Goal: Task Accomplishment & Management: Manage account settings

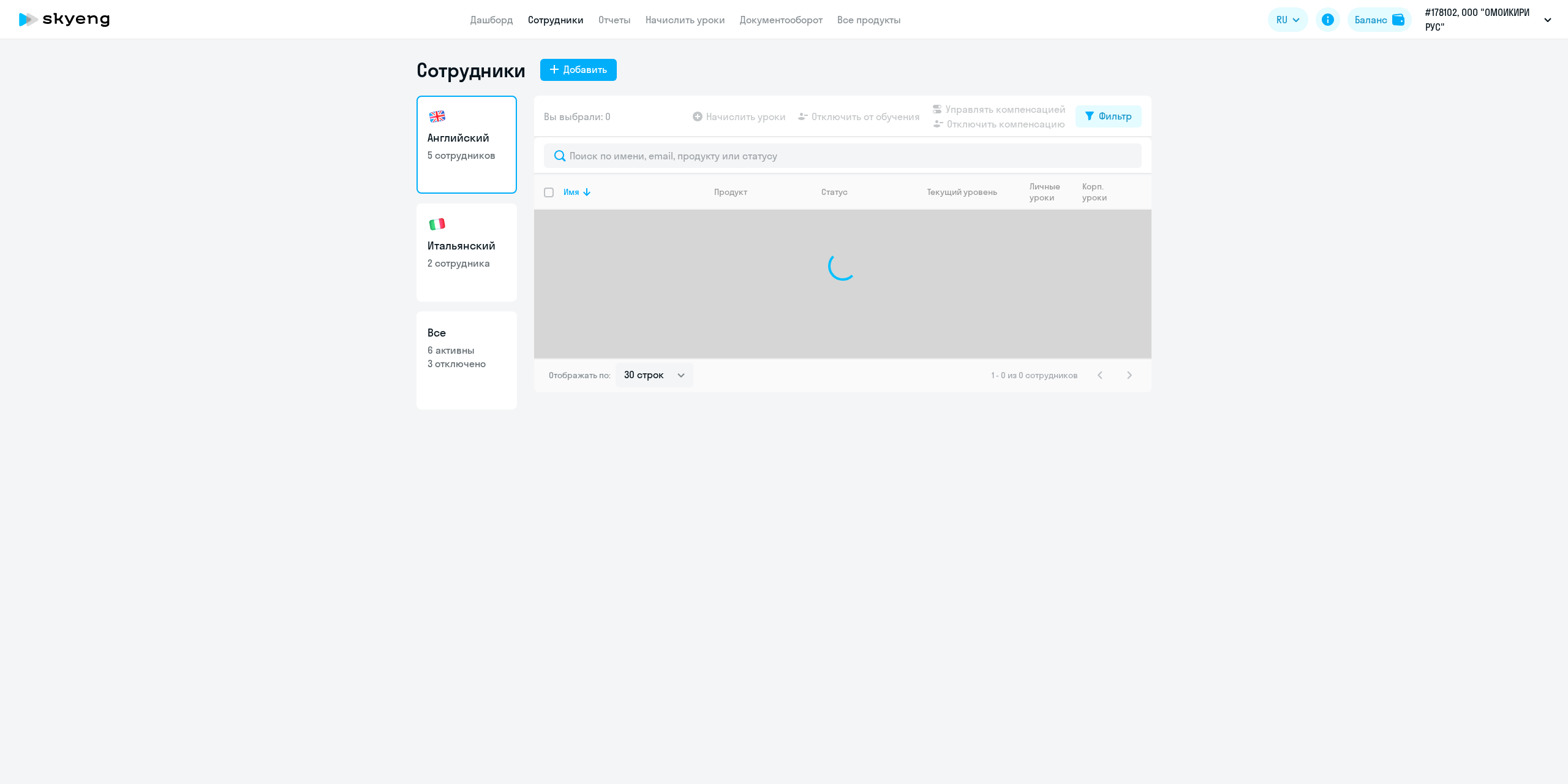
select select "30"
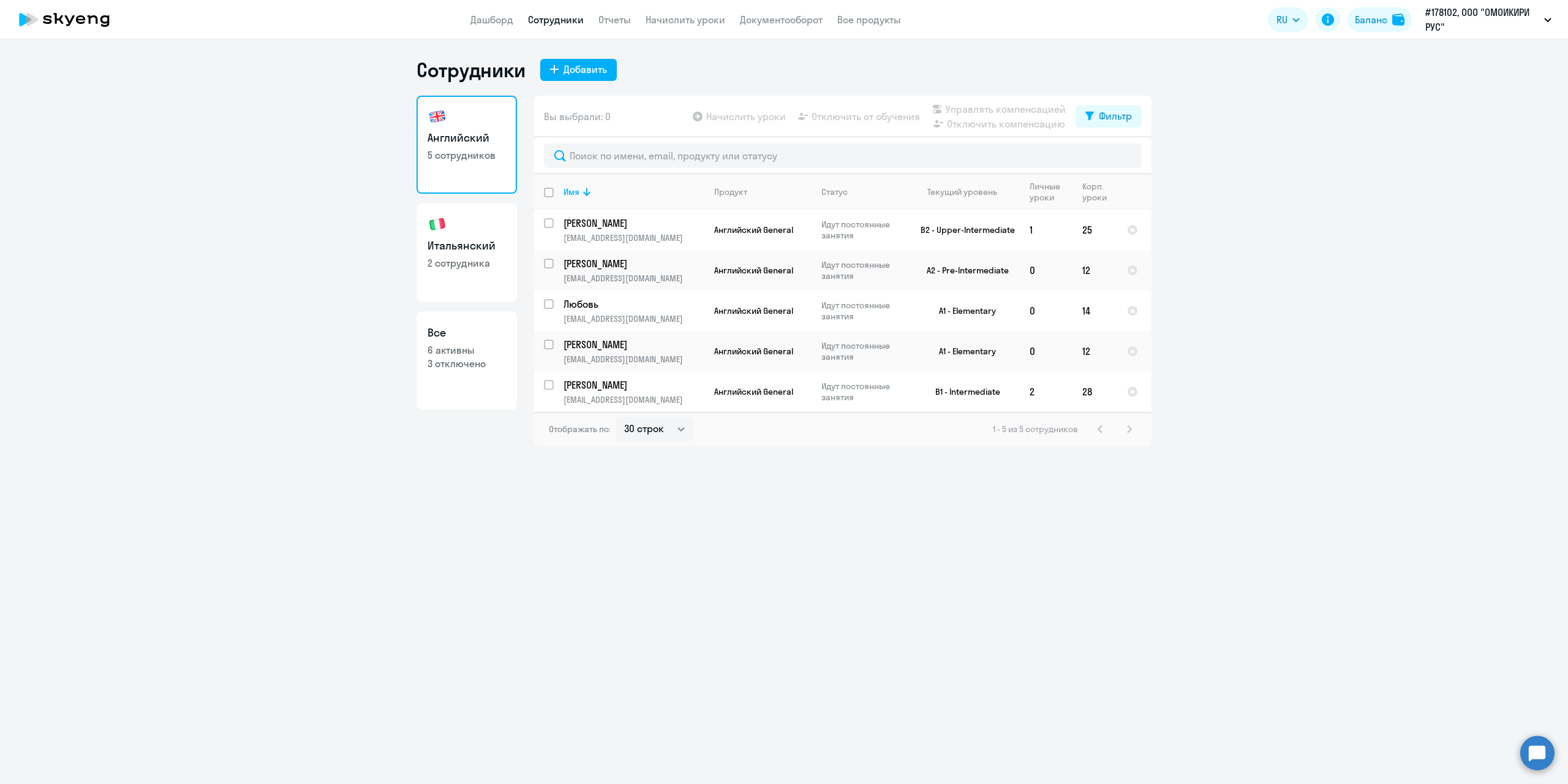
click at [461, 257] on p "2 сотрудника" at bounding box center [467, 263] width 78 height 14
select select "30"
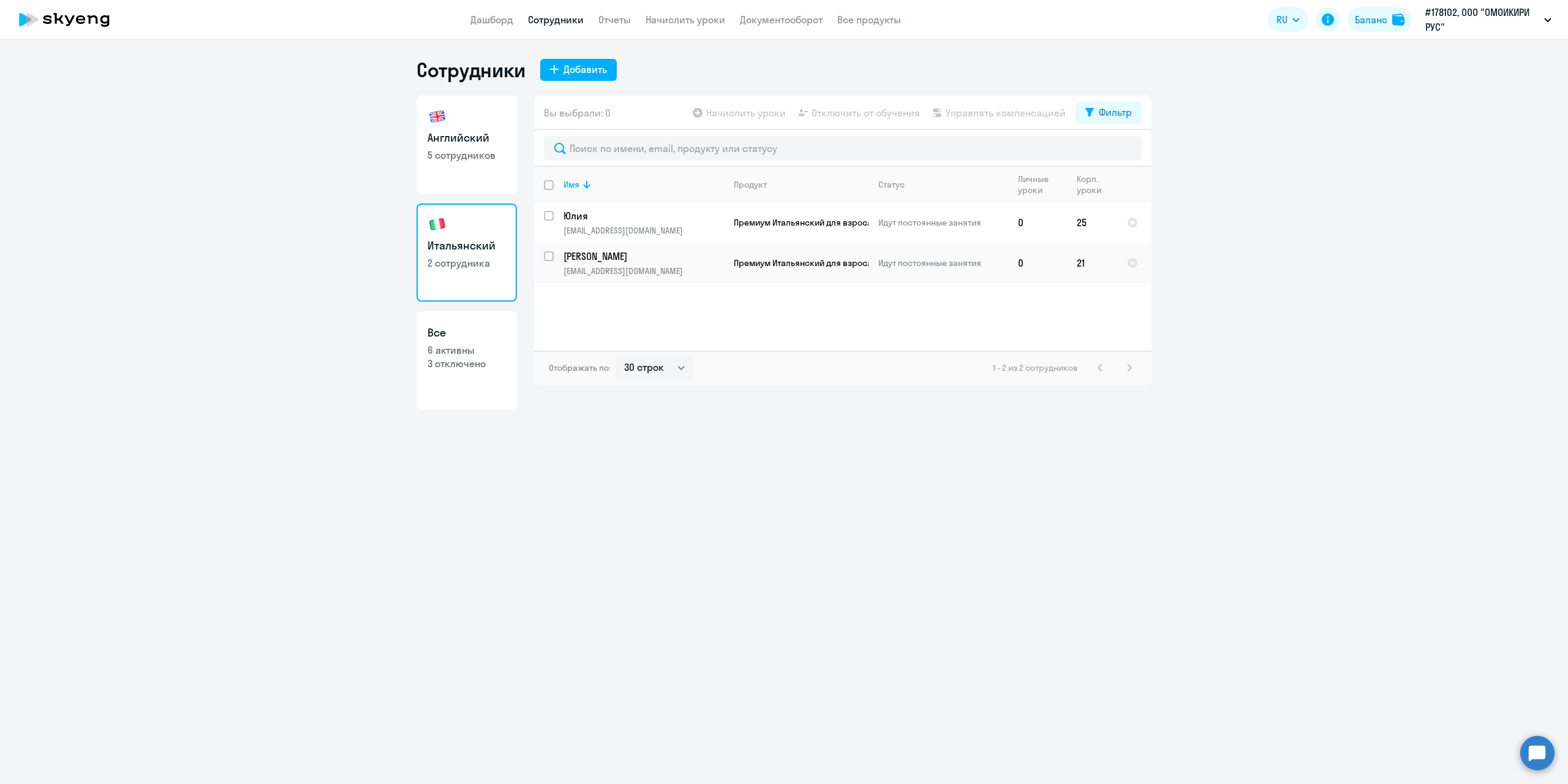
click at [448, 133] on h3 "Английский" at bounding box center [467, 137] width 78 height 16
select select "30"
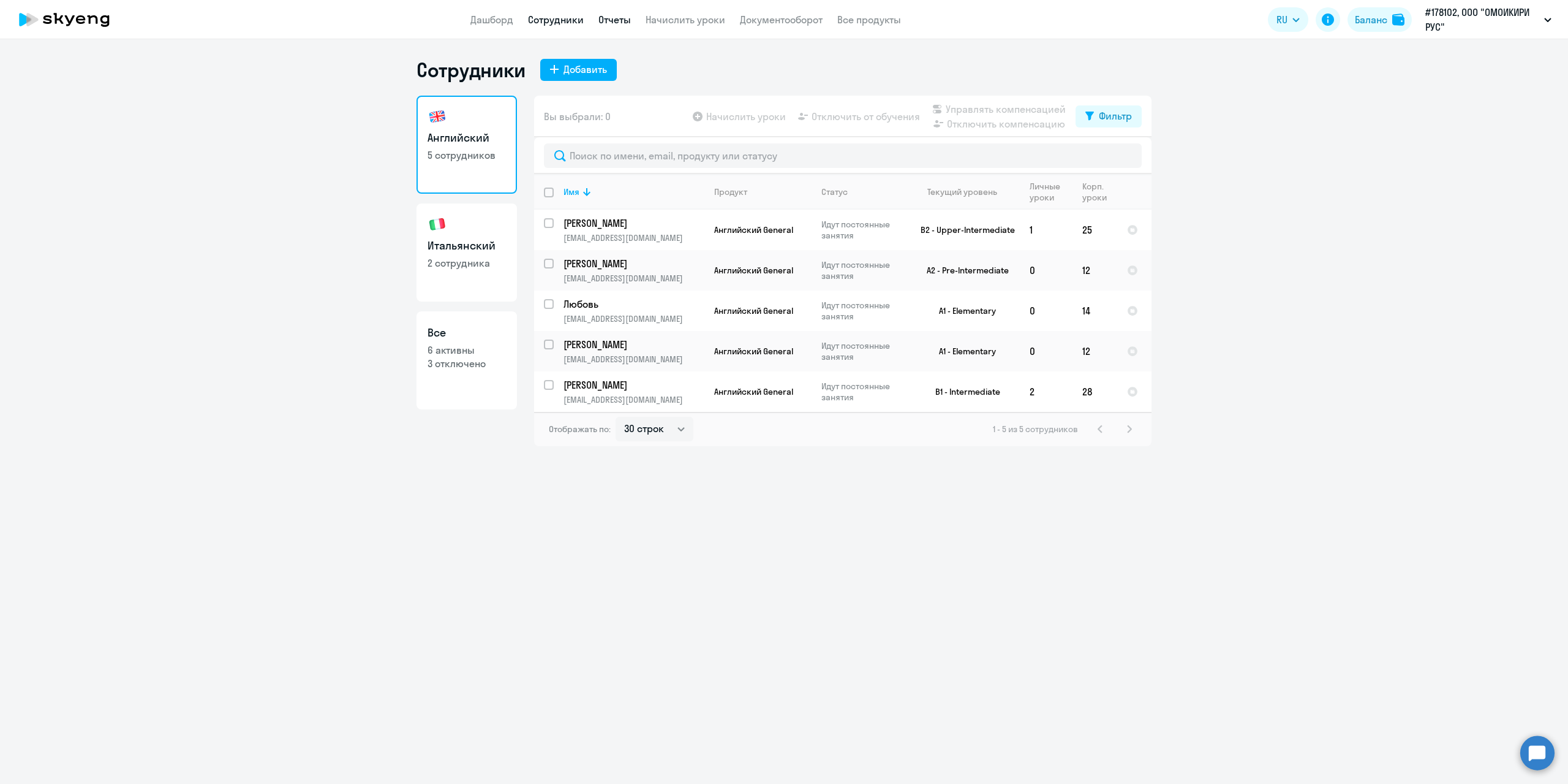
click at [614, 22] on link "Отчеты" at bounding box center [614, 20] width 32 height 12
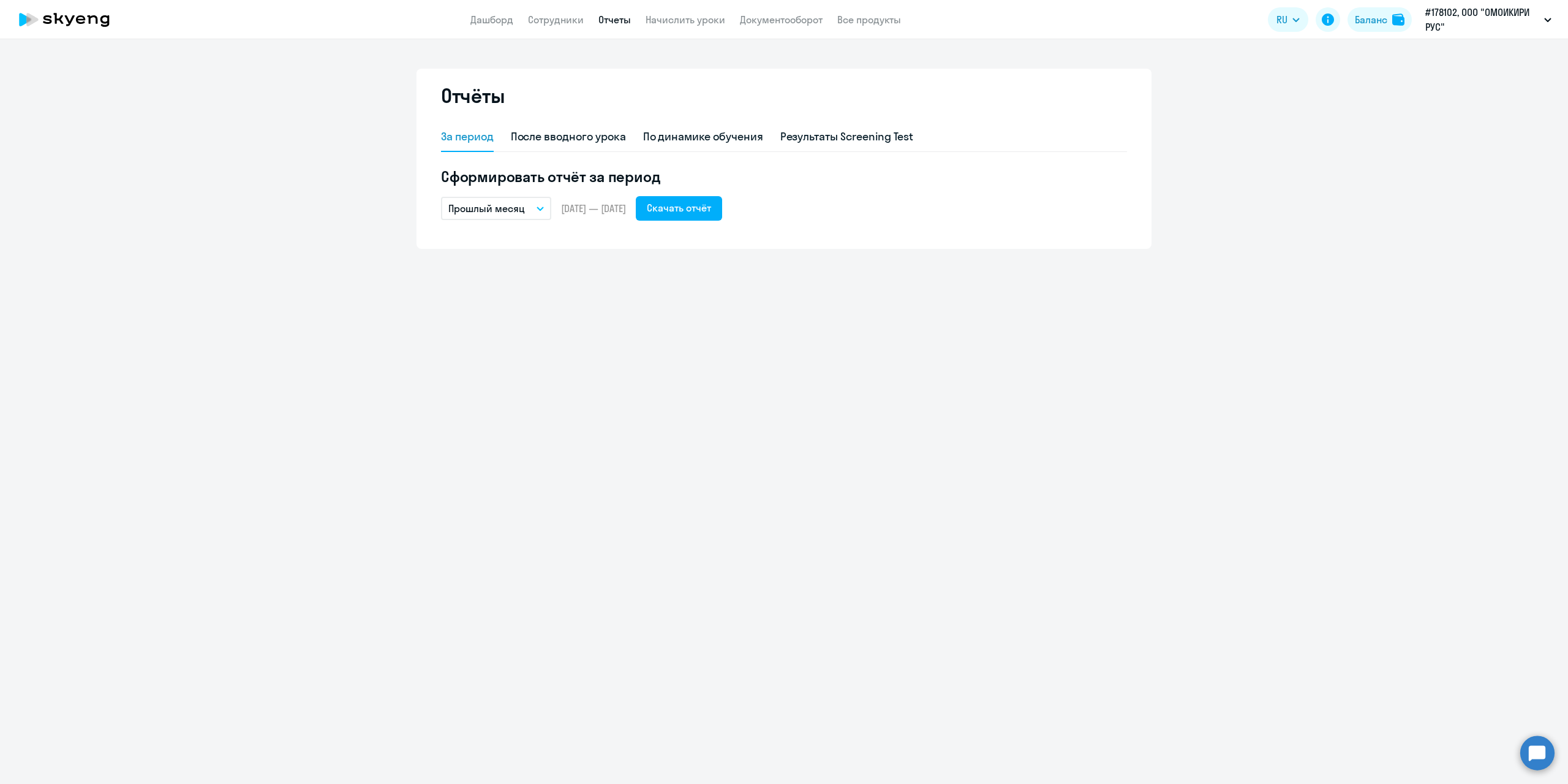
click at [540, 211] on button "Прошлый месяц" at bounding box center [496, 208] width 110 height 24
click at [492, 303] on li "Текущий квартал" at bounding box center [506, 303] width 129 height 30
click at [541, 208] on icon "button" at bounding box center [540, 208] width 6 height 3
click at [507, 239] on li "Текущий месяц" at bounding box center [506, 242] width 129 height 30
click at [711, 213] on div "Скачать отчёт" at bounding box center [680, 207] width 65 height 15
